Goal: Check status

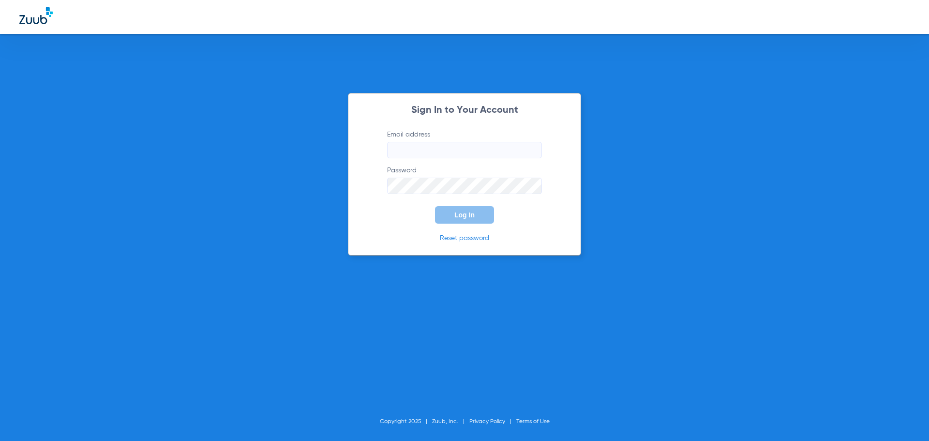
click at [465, 147] on input "Email address" at bounding box center [464, 150] width 155 height 16
type input "[EMAIL_ADDRESS][DOMAIN_NAME]"
click at [435, 206] on button "Log In" at bounding box center [464, 214] width 59 height 17
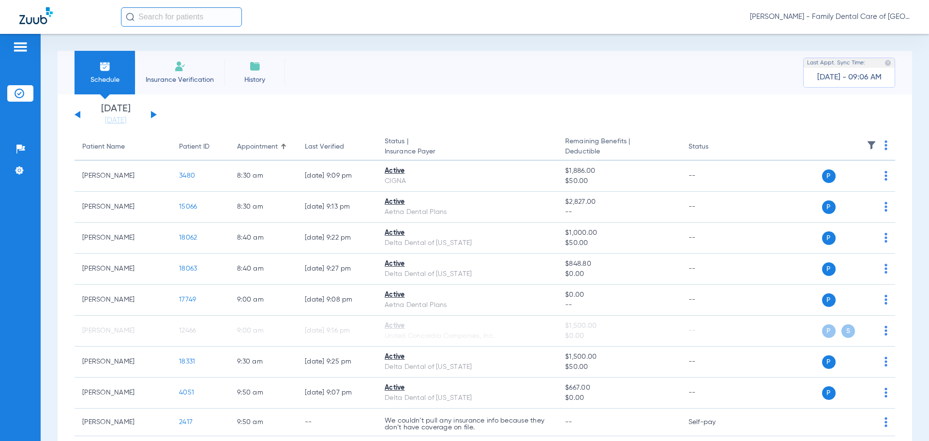
click at [151, 113] on button at bounding box center [154, 114] width 6 height 7
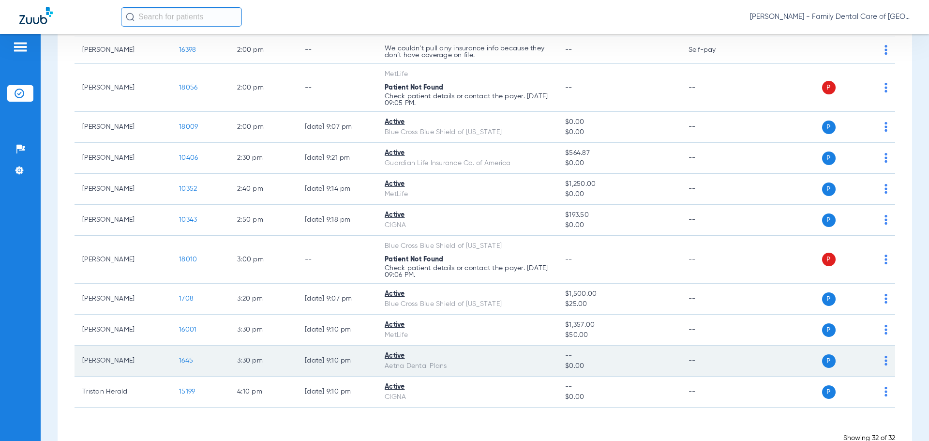
scroll to position [840, 0]
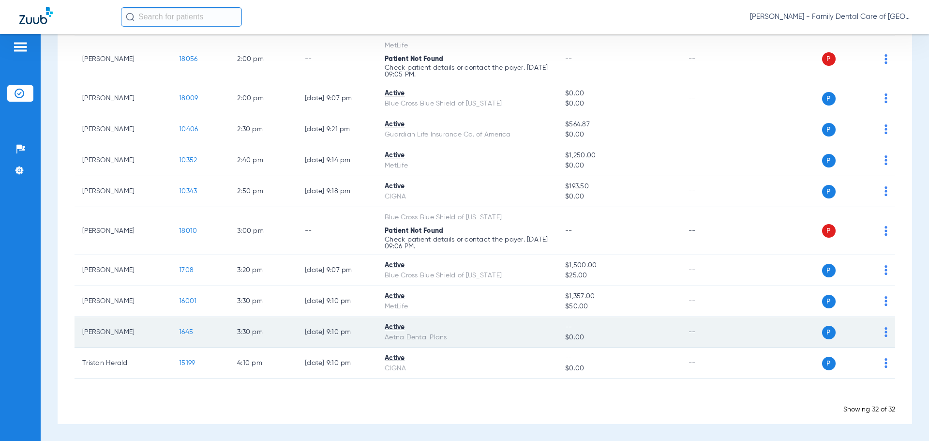
click at [182, 333] on span "1645" at bounding box center [186, 331] width 14 height 7
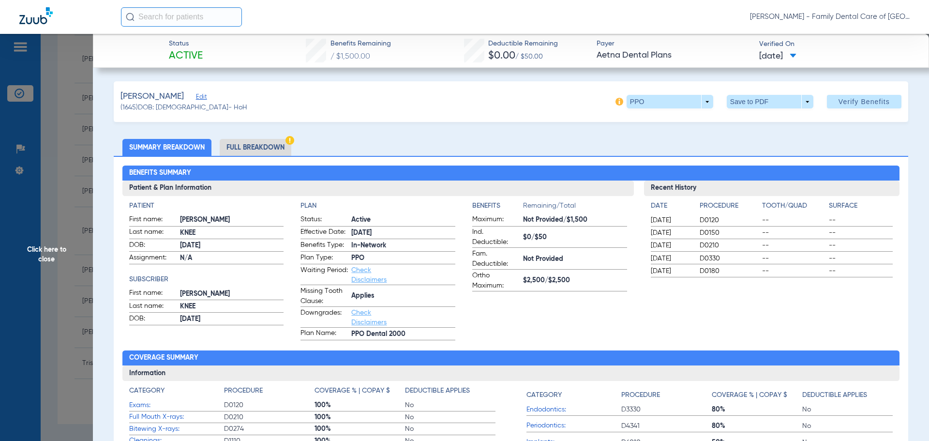
click at [49, 243] on span "Click here to close" at bounding box center [46, 254] width 93 height 441
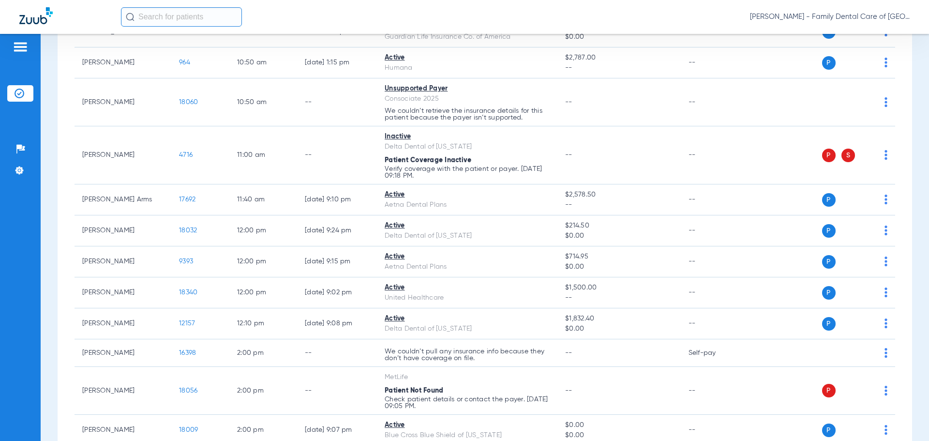
scroll to position [502, 0]
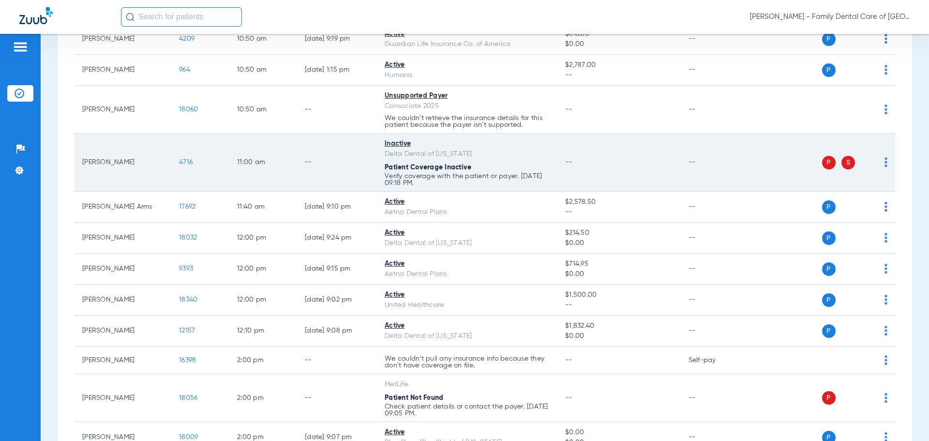
click at [182, 160] on span "4716" at bounding box center [186, 162] width 14 height 7
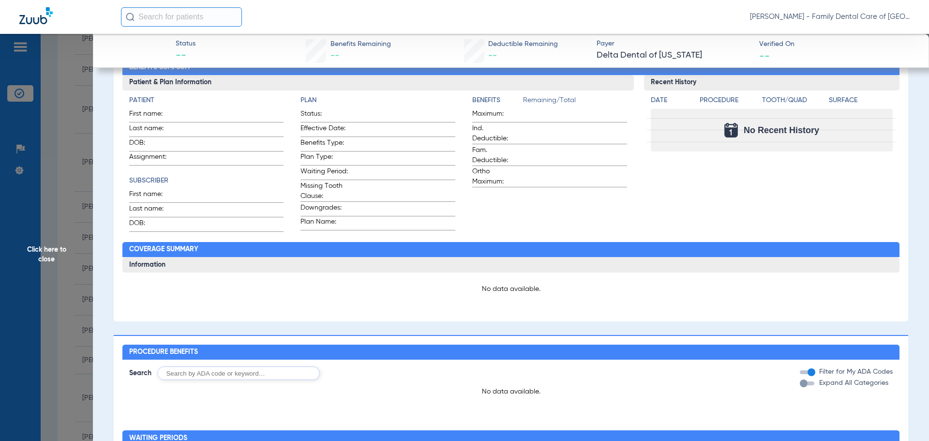
scroll to position [0, 0]
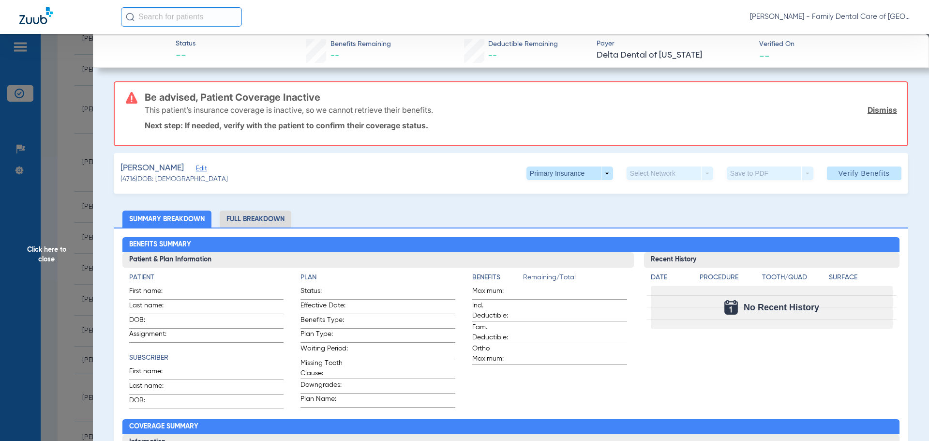
click at [43, 249] on span "Click here to close" at bounding box center [46, 254] width 93 height 441
